Goal: Information Seeking & Learning: Find specific page/section

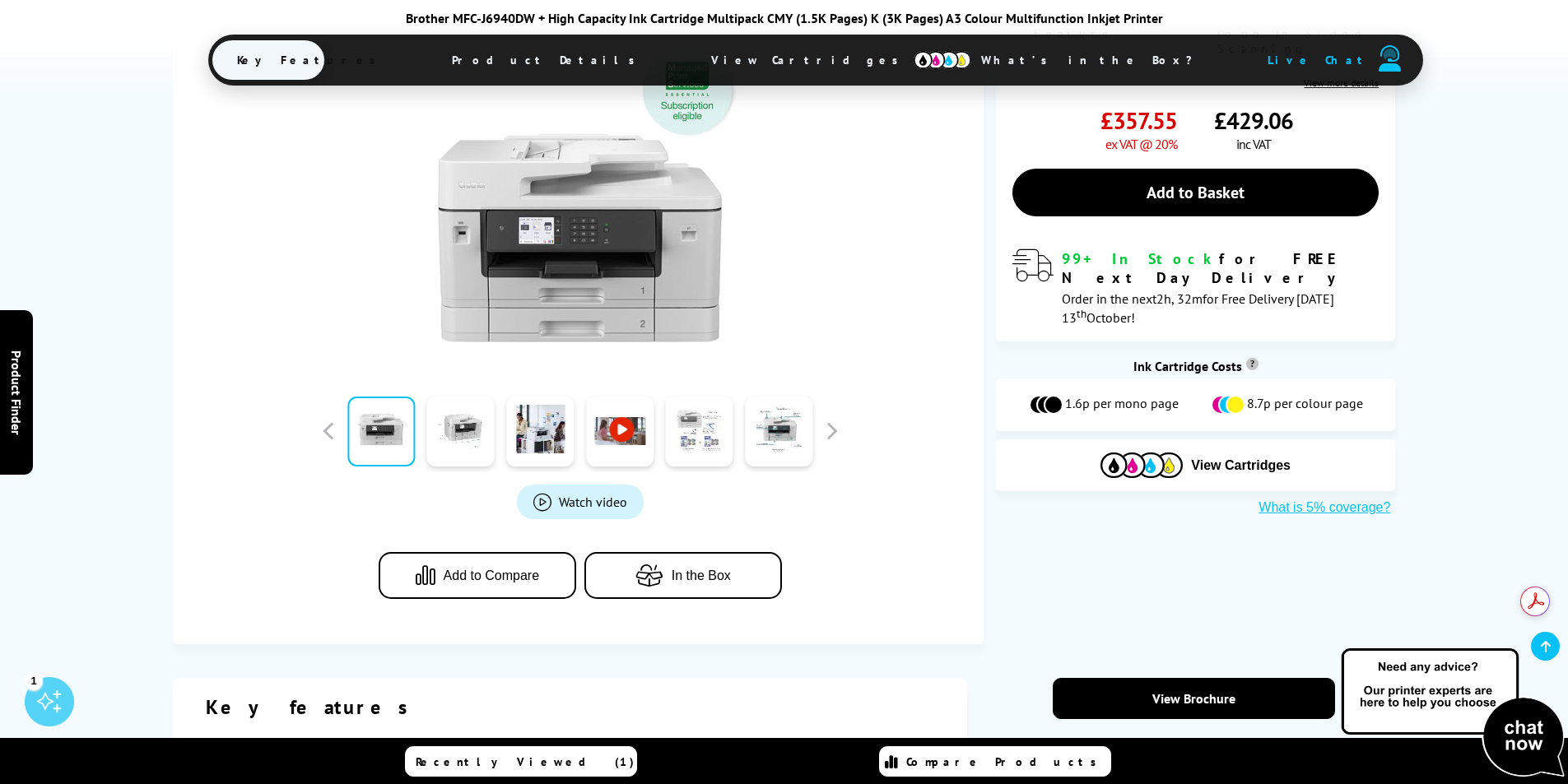
click at [683, 414] on link at bounding box center [699, 431] width 67 height 70
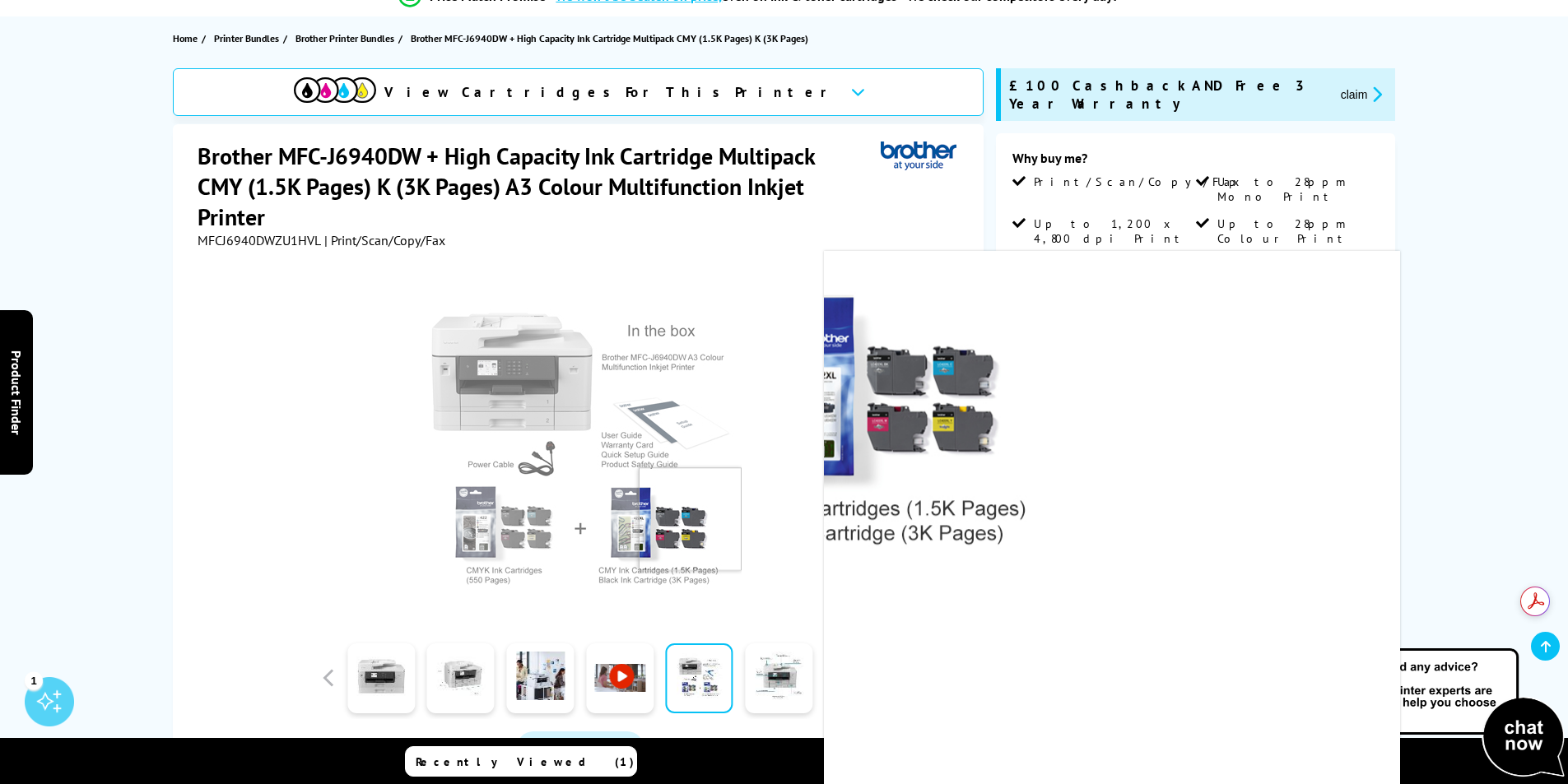
scroll to position [82, 0]
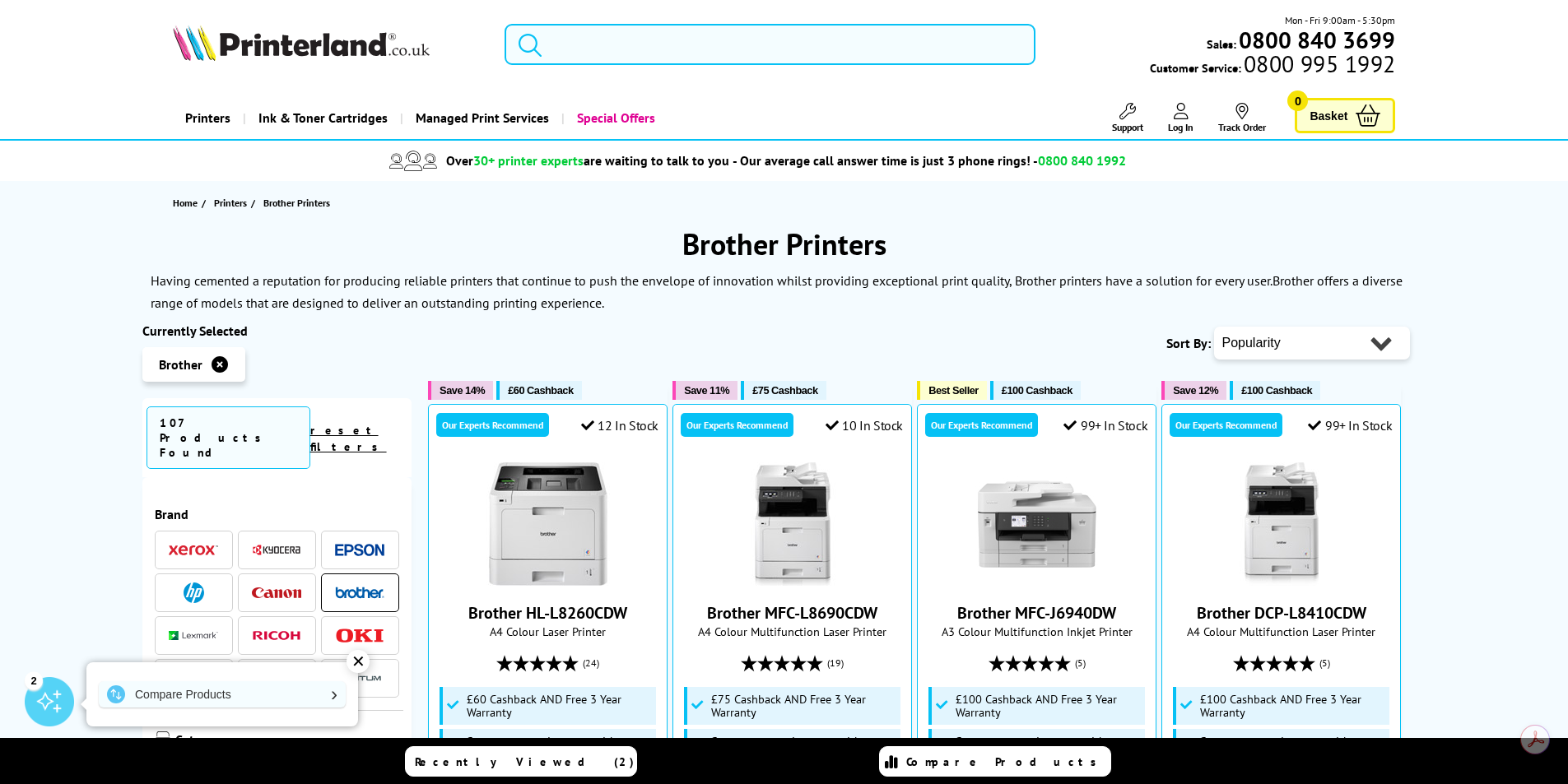
click at [651, 51] on input "search" at bounding box center [770, 45] width 531 height 41
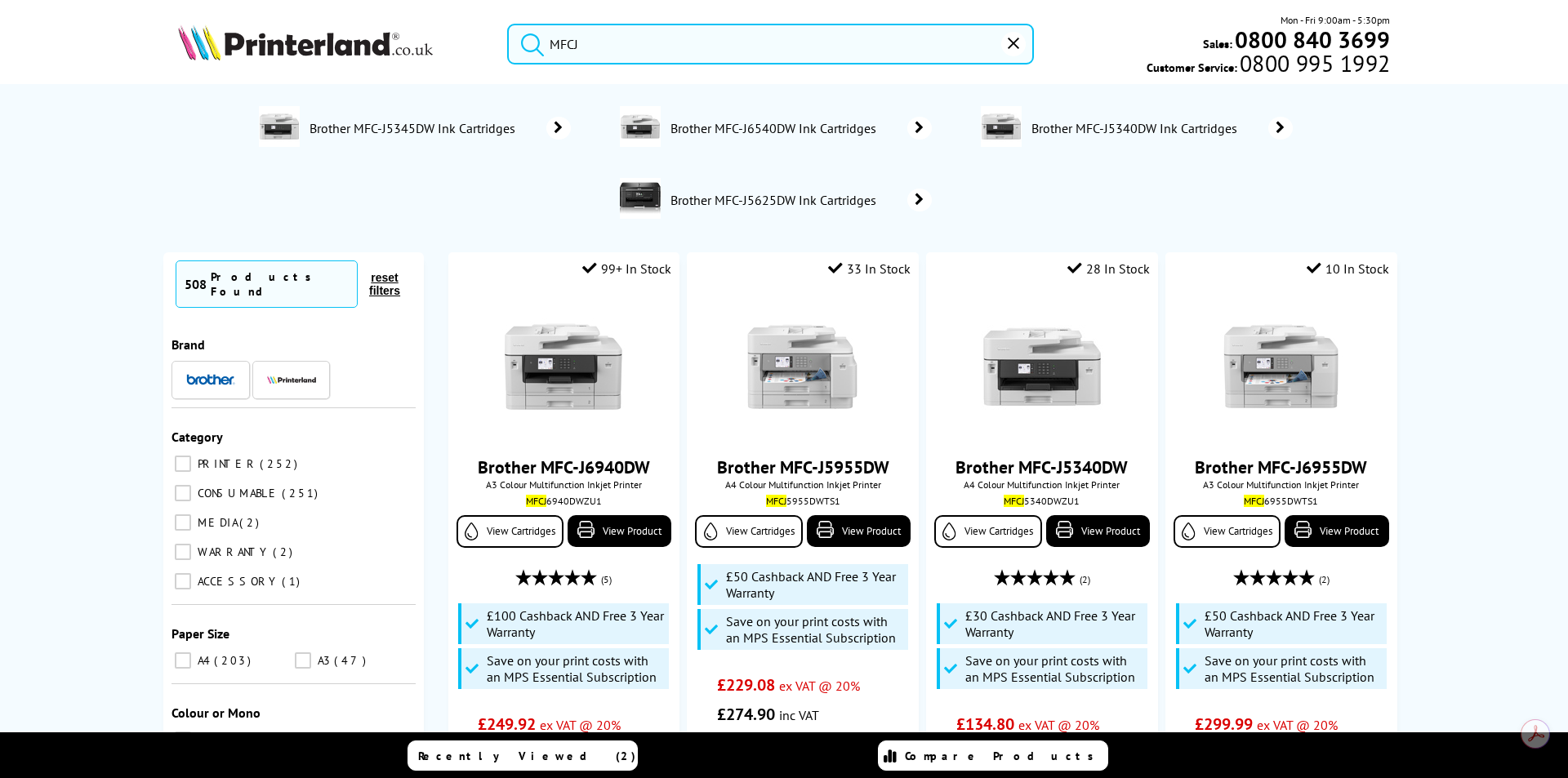
type input "MFCJ"
